Goal: Transaction & Acquisition: Purchase product/service

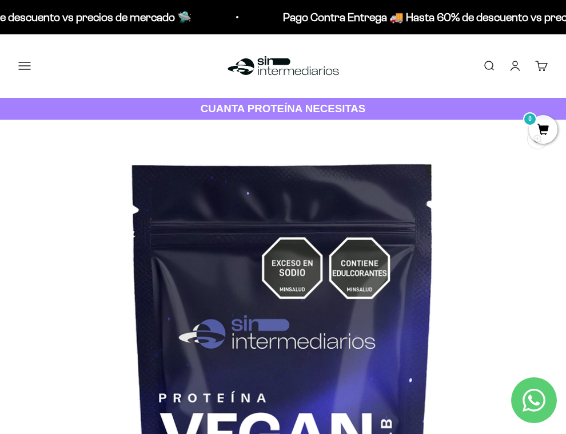
scroll to position [90, 0]
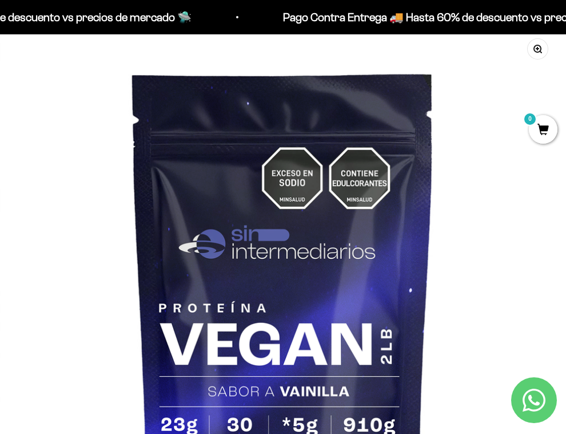
click at [530, 393] on icon "Contact us on WhatsApp" at bounding box center [534, 399] width 23 height 23
click at [0, 0] on img "Ir al artículo 5" at bounding box center [0, 0] width 0 height 0
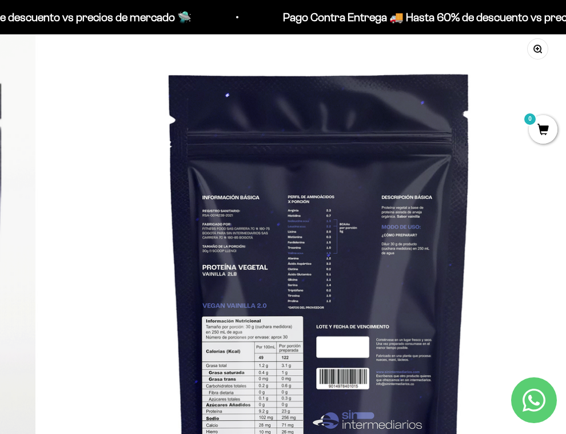
click at [0, 0] on img "Ir al artículo 3" at bounding box center [0, 0] width 0 height 0
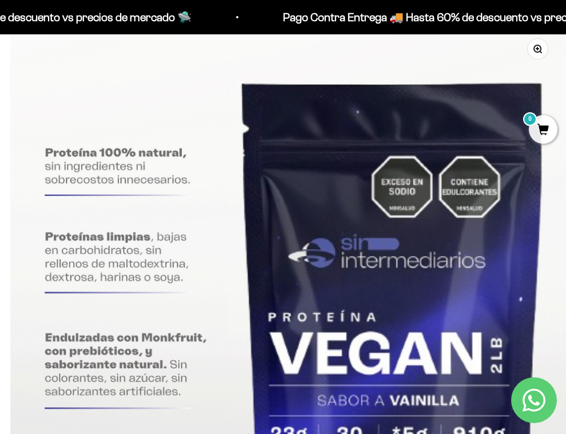
scroll to position [0, 551]
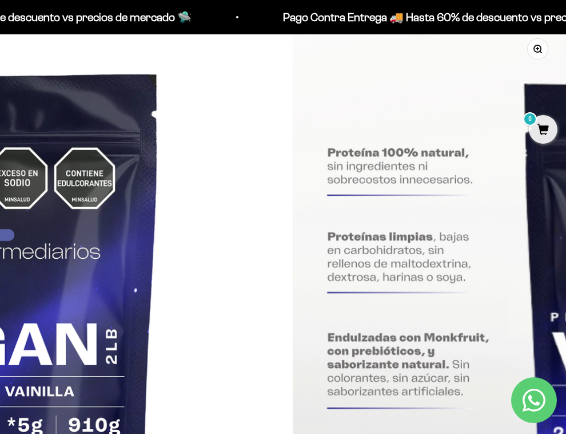
click at [292, 202] on img at bounding box center [575, 313] width 566 height 567
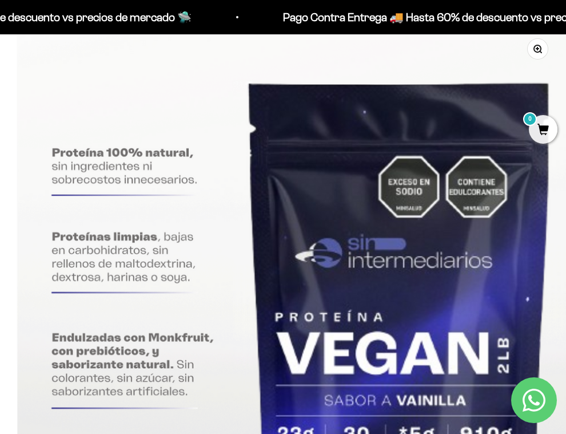
click at [528, 59] on button "Zoom" at bounding box center [538, 49] width 20 height 20
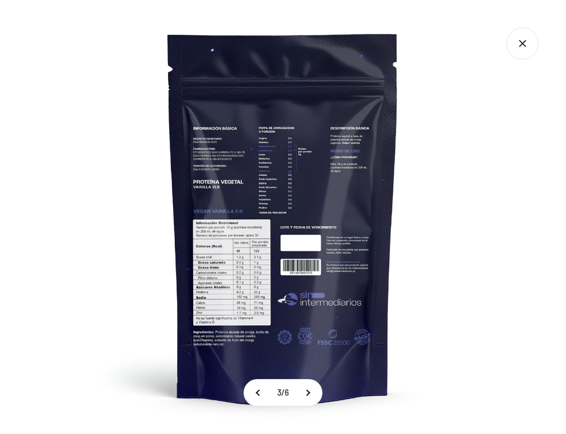
click at [213, 240] on img at bounding box center [283, 217] width 434 height 434
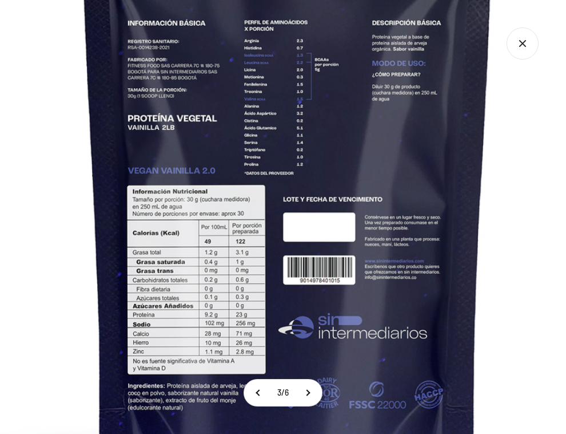
click at [256, 251] on img at bounding box center [288, 181] width 772 height 772
click at [282, 73] on img at bounding box center [288, 181] width 772 height 772
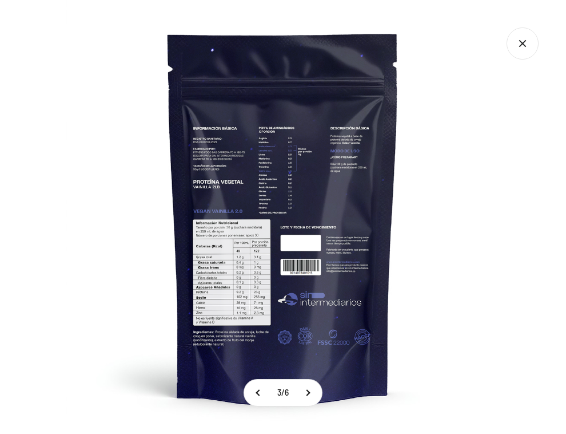
click at [282, 76] on img at bounding box center [283, 217] width 434 height 434
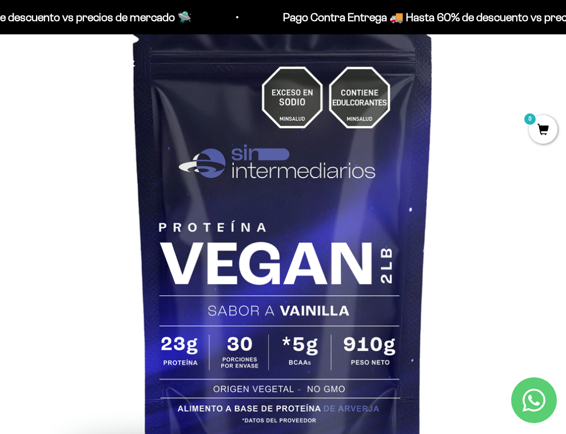
scroll to position [234, 0]
